Goal: Task Accomplishment & Management: Manage account settings

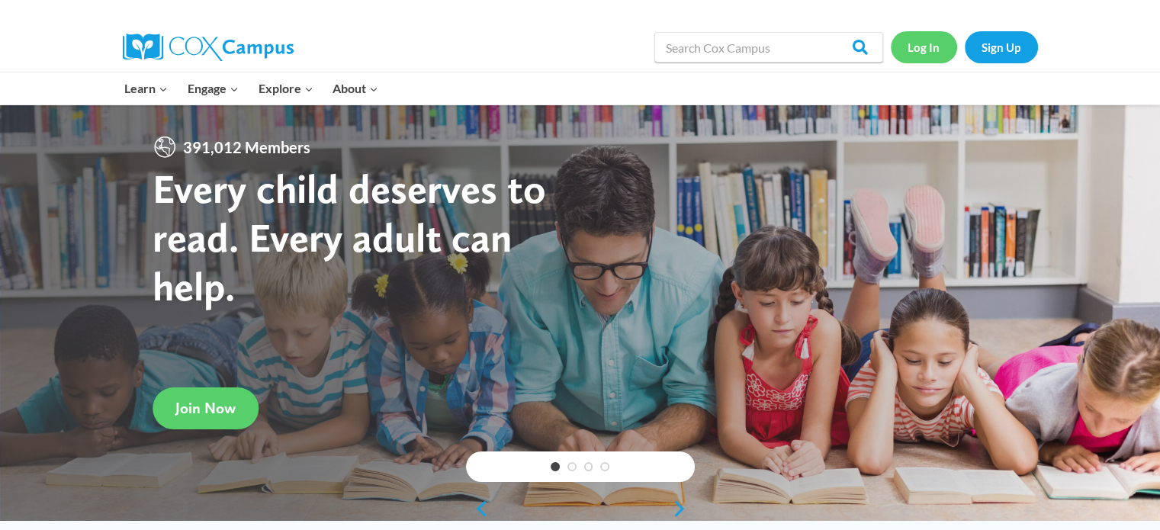
click at [924, 48] on link "Log In" at bounding box center [924, 46] width 66 height 31
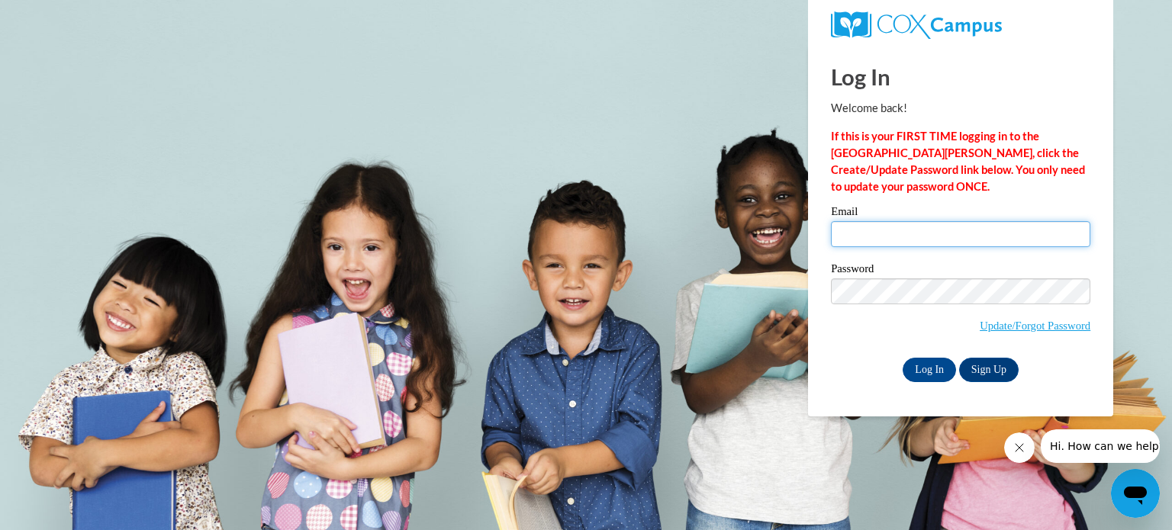
click at [914, 233] on input "Email" at bounding box center [960, 234] width 259 height 26
type input "[EMAIL_ADDRESS][DOMAIN_NAME]"
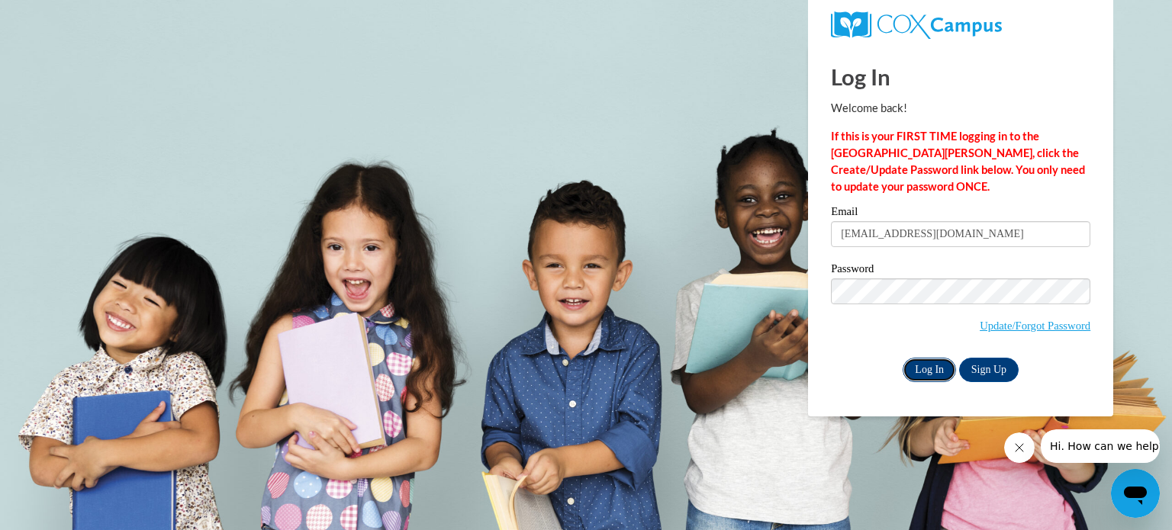
click at [931, 375] on input "Log In" at bounding box center [928, 370] width 53 height 24
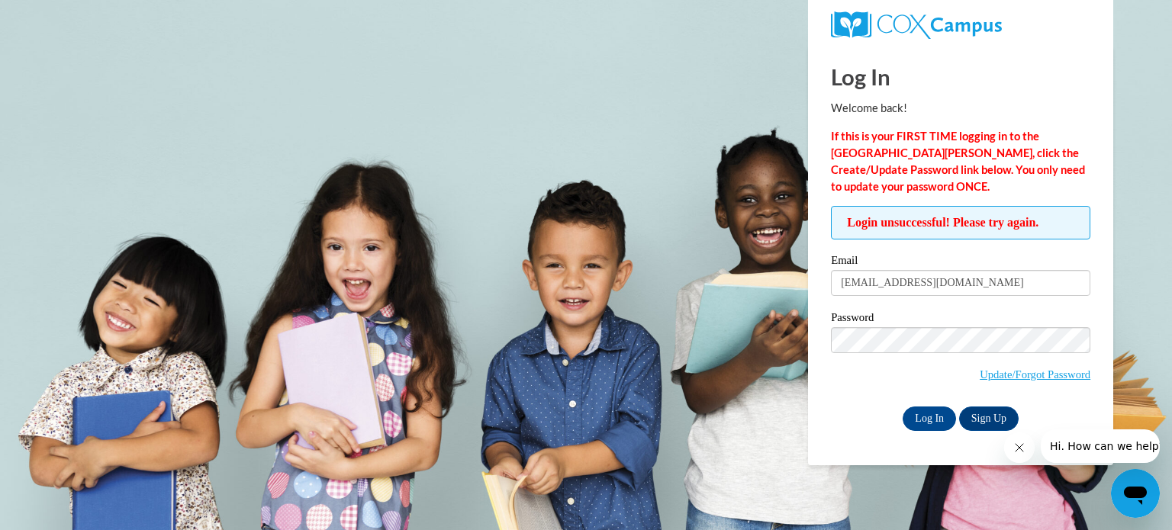
click at [914, 151] on strong "If this is your FIRST TIME logging in to the NEW Cox Campus, click the Create/U…" at bounding box center [958, 161] width 254 height 63
click at [913, 216] on span "Login unsuccessful! Please try again." at bounding box center [960, 223] width 259 height 34
click at [1005, 379] on link "Update/Forgot Password" at bounding box center [1034, 374] width 111 height 12
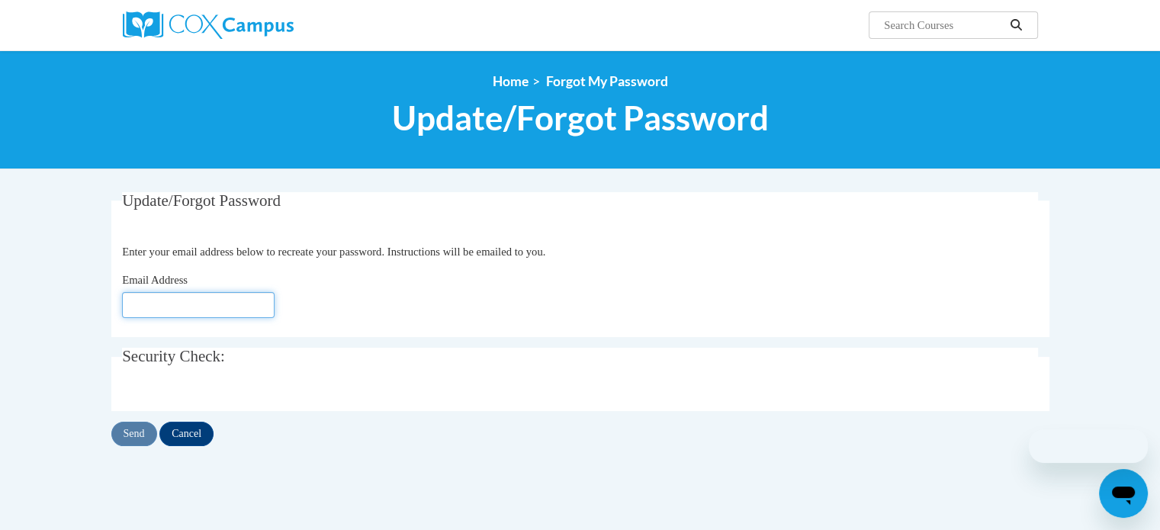
click at [211, 305] on input "Email Address" at bounding box center [198, 305] width 153 height 26
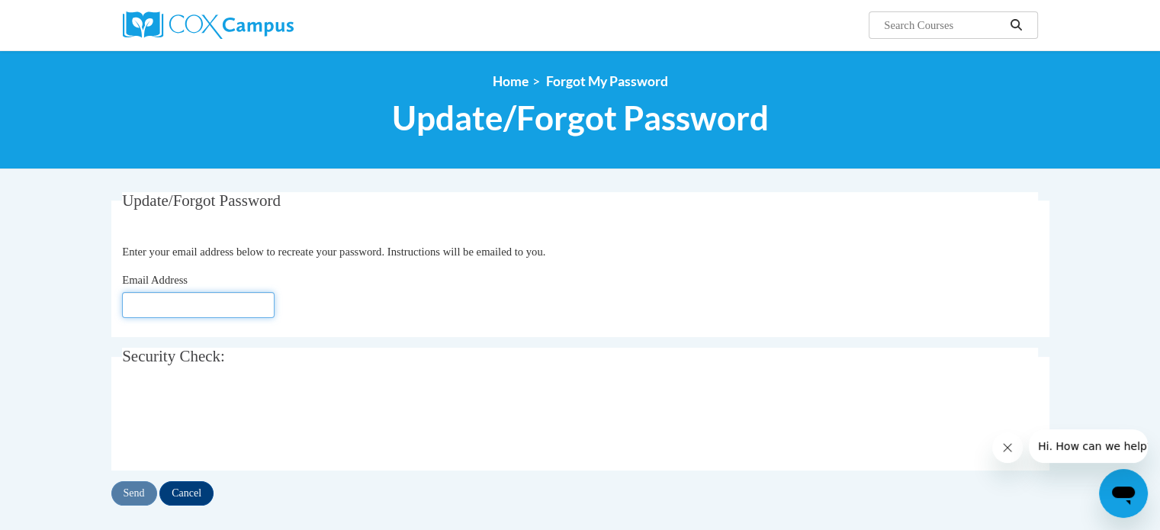
type input "[EMAIL_ADDRESS][DOMAIN_NAME]"
click at [134, 493] on input "Send" at bounding box center [134, 493] width 46 height 24
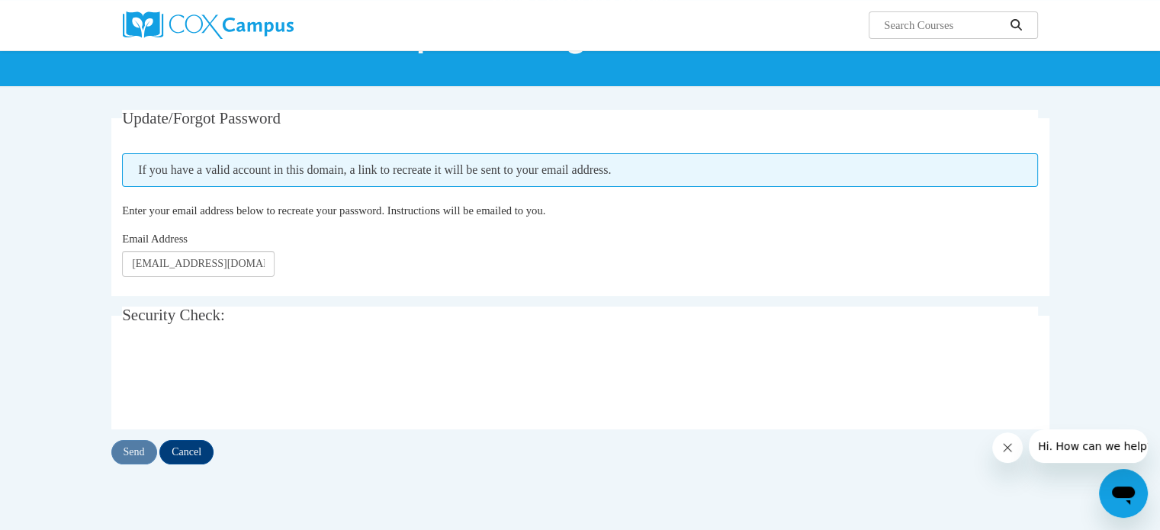
scroll to position [76, 0]
